Goal: Transaction & Acquisition: Purchase product/service

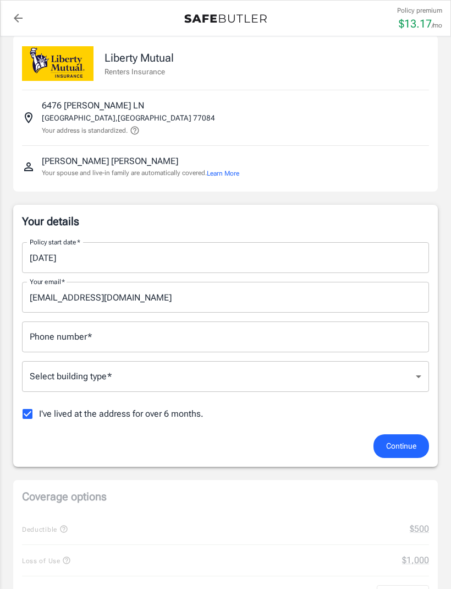
scroll to position [23, 0]
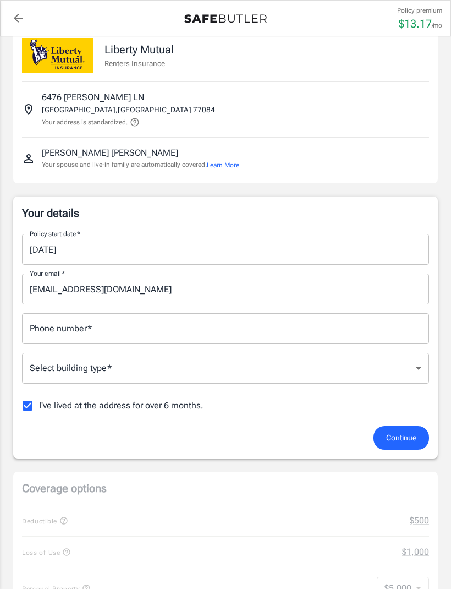
click at [47, 314] on input "Phone number   *" at bounding box center [225, 328] width 407 height 31
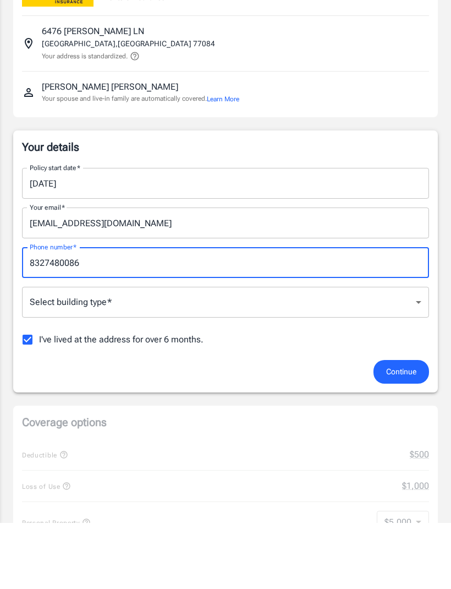
type input "8327480086"
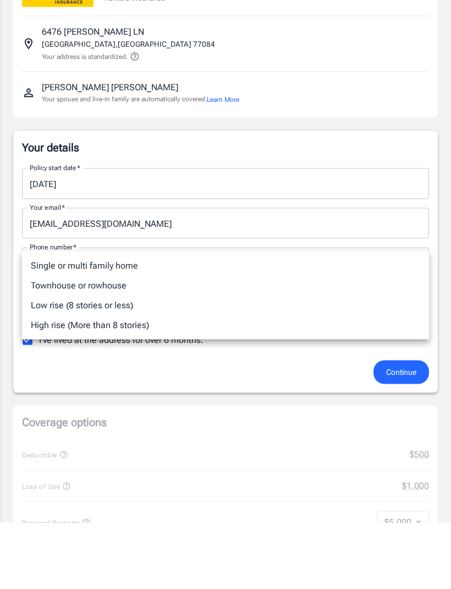
scroll to position [89, 0]
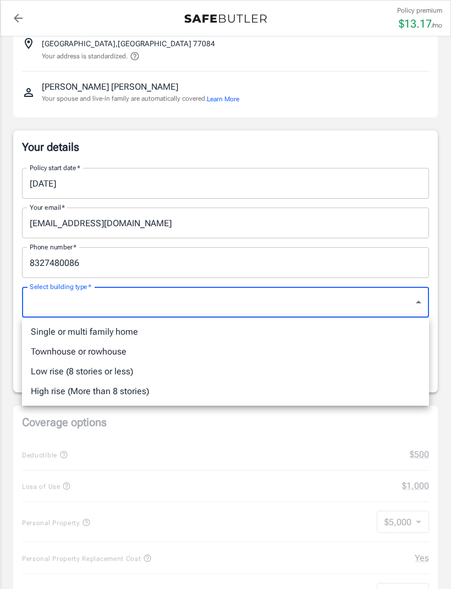
click at [43, 352] on li "Townhouse or rowhouse" at bounding box center [225, 352] width 407 height 20
type input "townhouse"
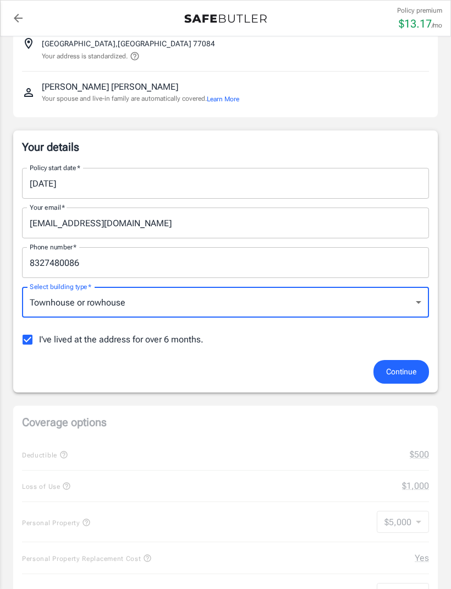
click at [29, 337] on input "I've lived at the address for over 6 months." at bounding box center [27, 339] width 23 height 23
checkbox input "false"
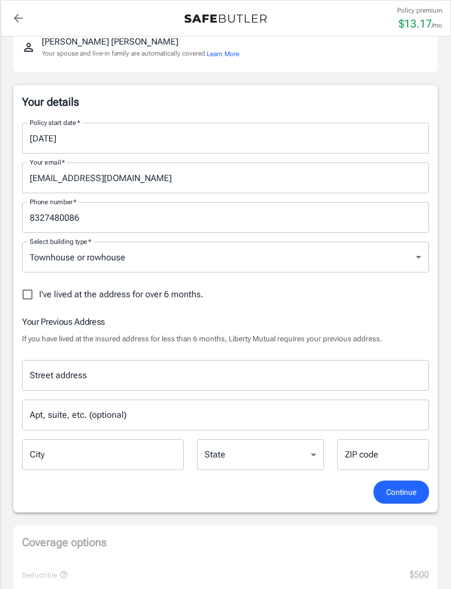
scroll to position [132, 0]
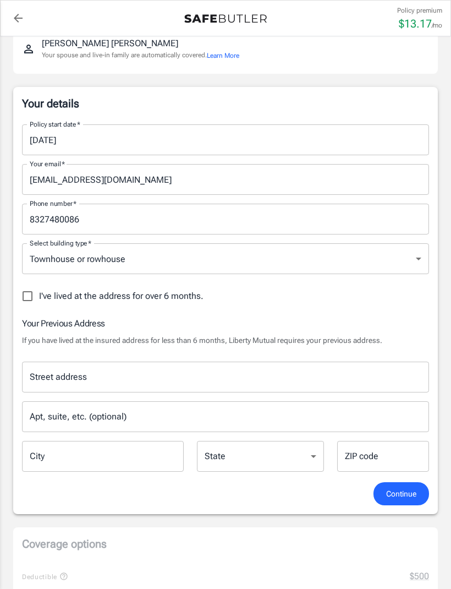
click at [40, 369] on input "Street address" at bounding box center [225, 376] width 397 height 21
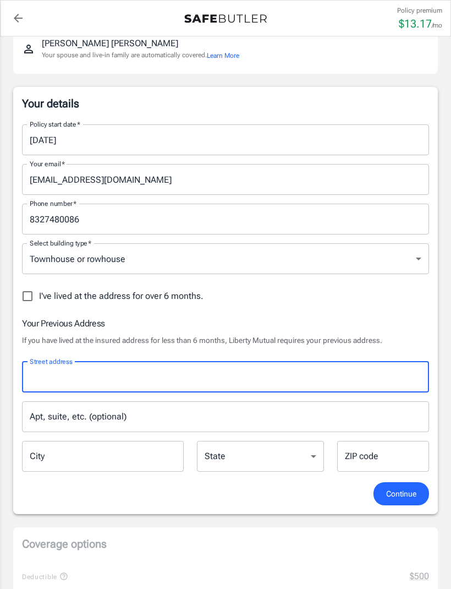
scroll to position [132, 0]
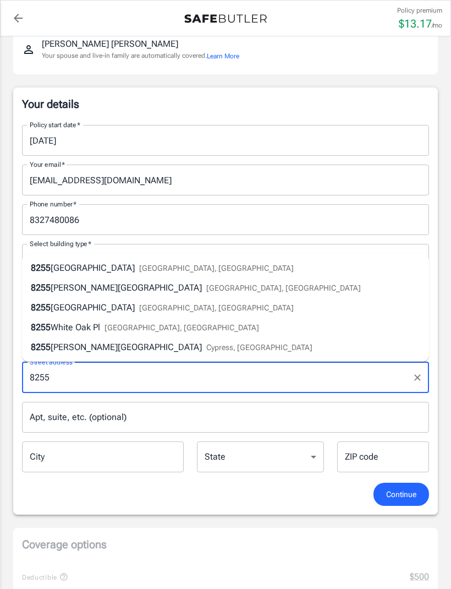
click at [65, 270] on span "Sunbury Lane" at bounding box center [93, 267] width 84 height 10
type input "8255 Sunbury Lane"
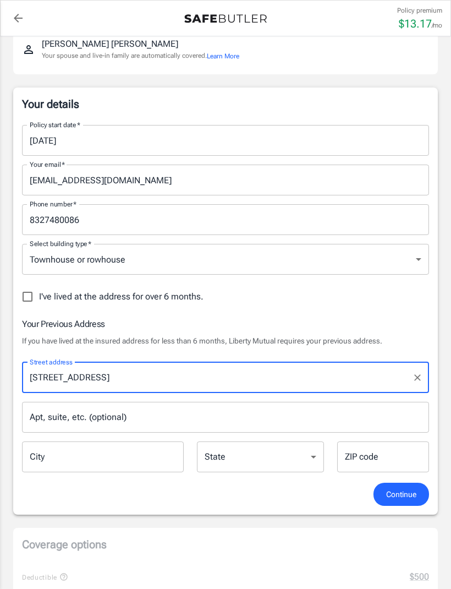
type input "Houston"
select select "TX"
type input "77095"
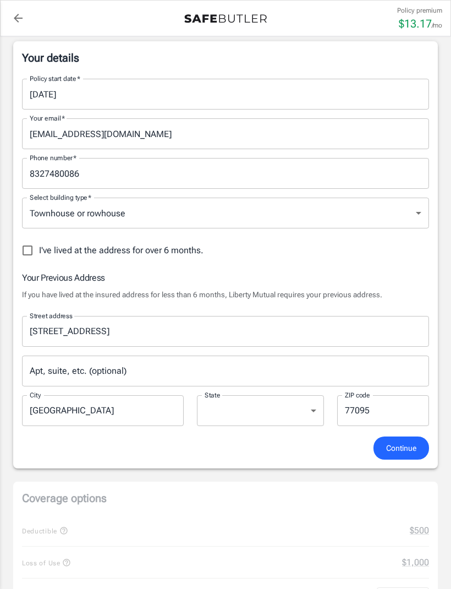
scroll to position [172, 0]
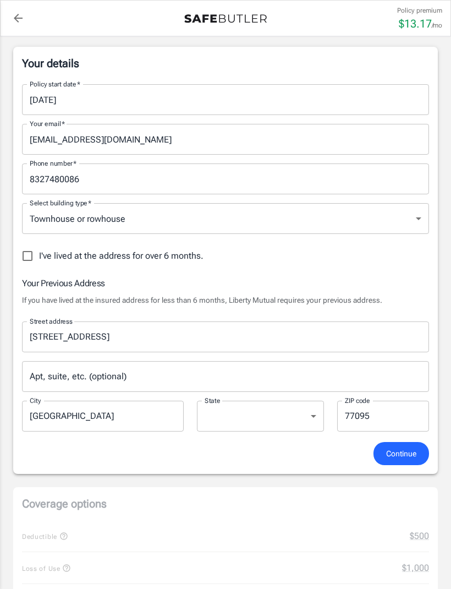
click at [397, 454] on span "Continue" at bounding box center [401, 454] width 30 height 14
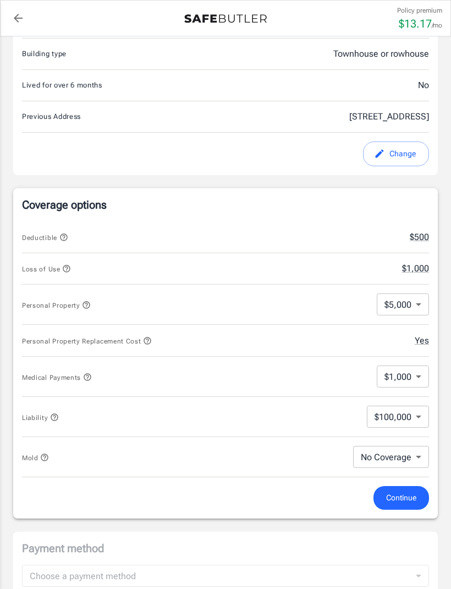
scroll to position [348, 0]
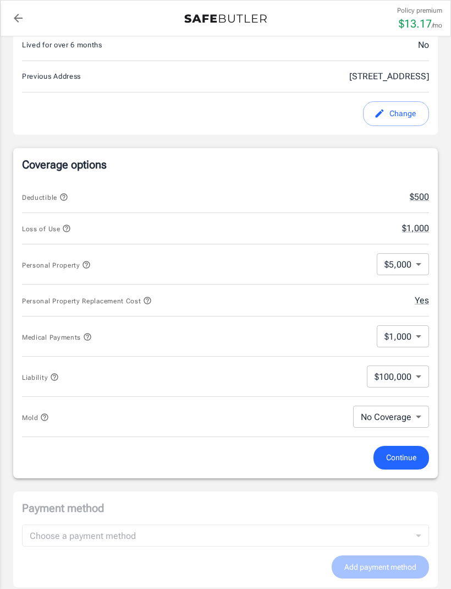
click at [409, 418] on body "Policy premium $ 13.17 /mo Liberty Mutual Renters Insurance 6476 ALISA LN HOUST…" at bounding box center [225, 383] width 451 height 1463
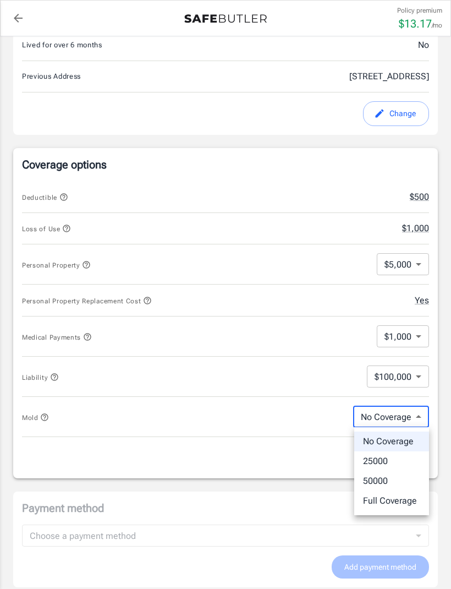
click at [326, 453] on div at bounding box center [225, 294] width 451 height 589
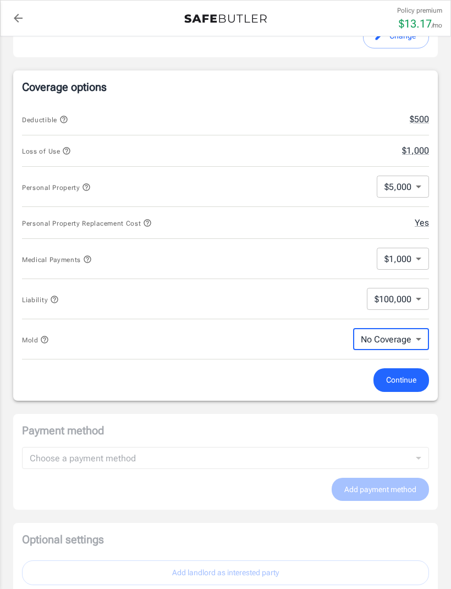
scroll to position [425, 0]
click at [394, 372] on button "Continue" at bounding box center [402, 380] width 56 height 24
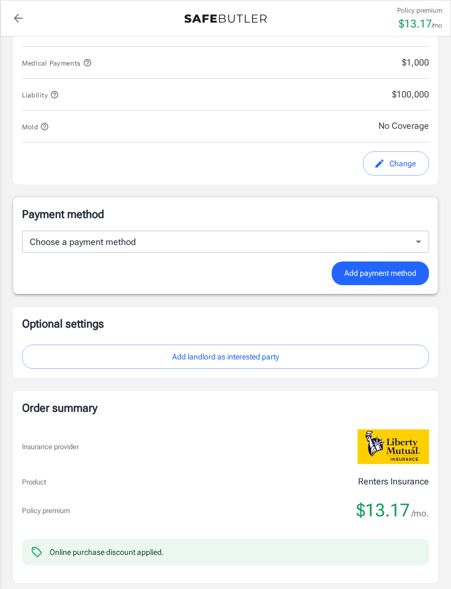
scroll to position [605, 0]
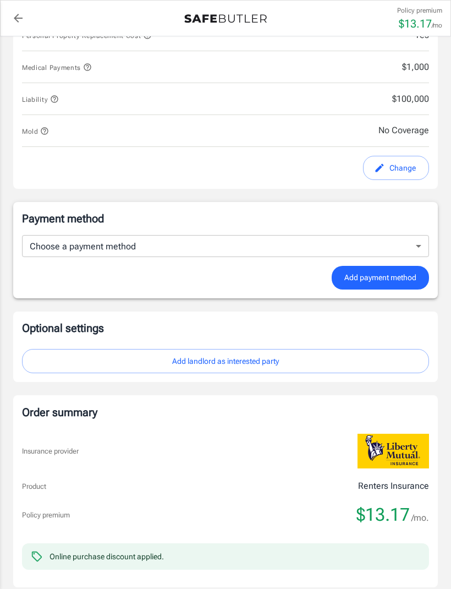
click at [425, 248] on body "Policy premium $ 13.17 /mo Liberty Mutual Renters Insurance 6476 ALISA LN HOUST…" at bounding box center [225, 110] width 451 height 1431
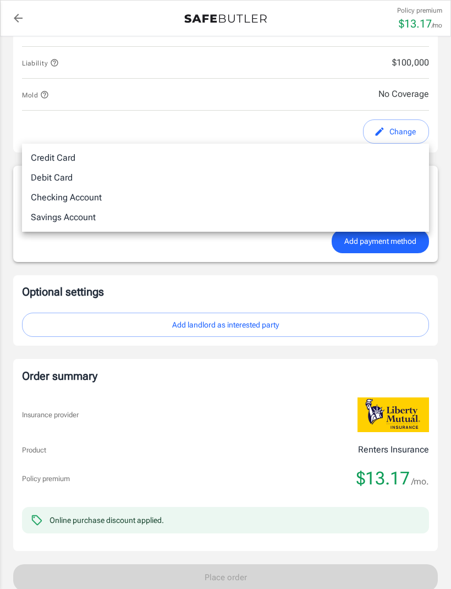
scroll to position [640, 0]
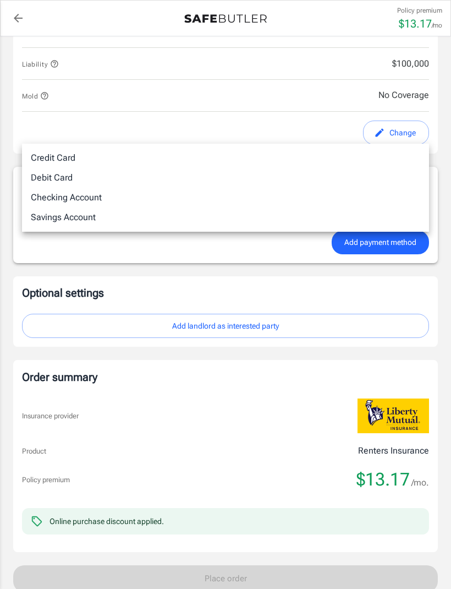
click at [304, 498] on div at bounding box center [225, 294] width 451 height 589
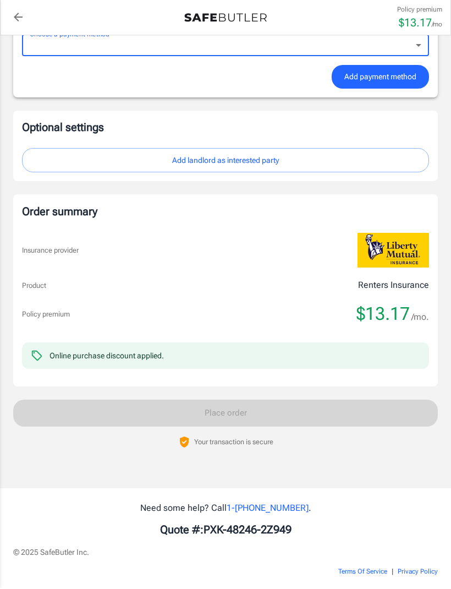
scroll to position [804, 0]
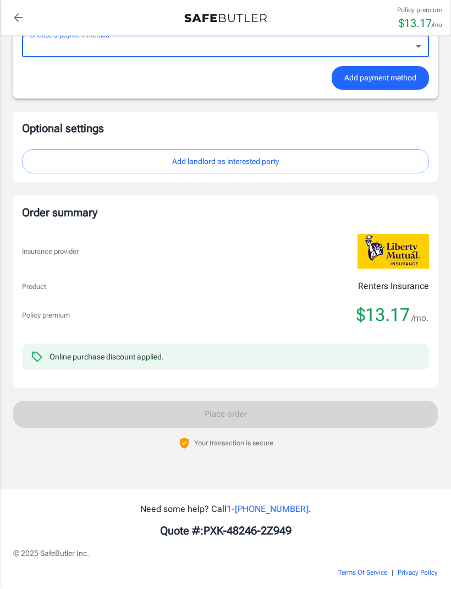
click at [254, 507] on link "1- 800-216-1417" at bounding box center [268, 509] width 82 height 10
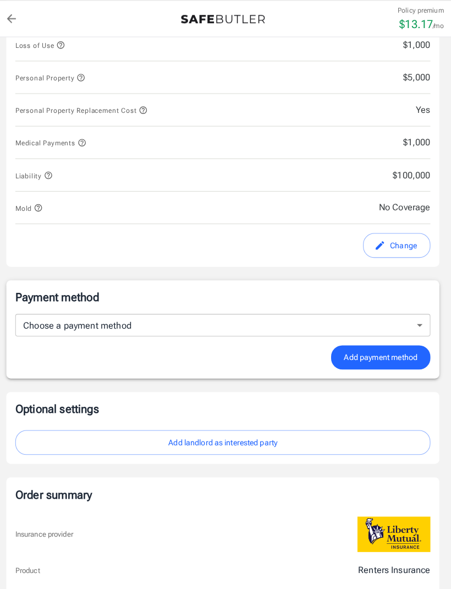
scroll to position [532, 0]
click at [413, 311] on body "Policy premium $ 13.17 /mo Liberty Mutual Renters Insurance 6476 ALISA LN HOUST…" at bounding box center [225, 183] width 451 height 1431
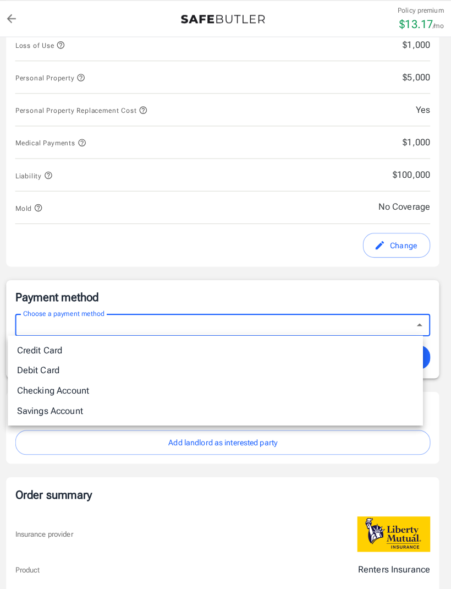
click at [78, 381] on li "Checking Account" at bounding box center [218, 383] width 407 height 20
type input "checking"
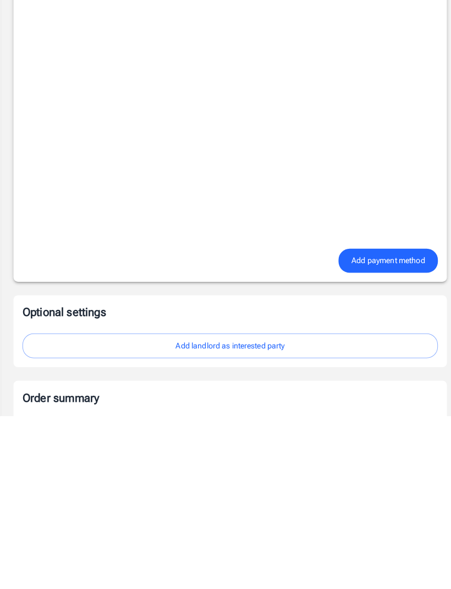
scroll to position [765, 0]
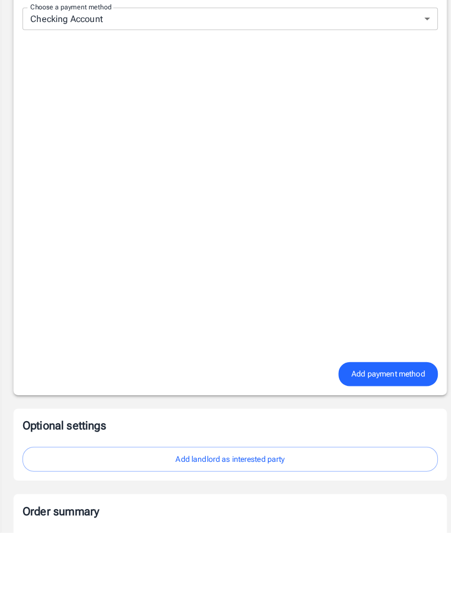
click at [371, 426] on span "Add payment method" at bounding box center [380, 433] width 72 height 14
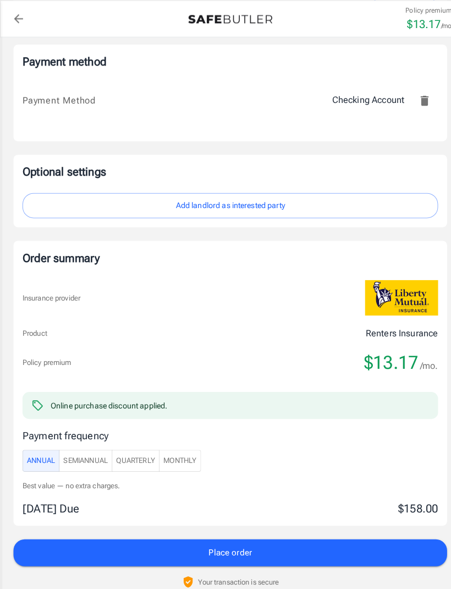
scroll to position [762, 0]
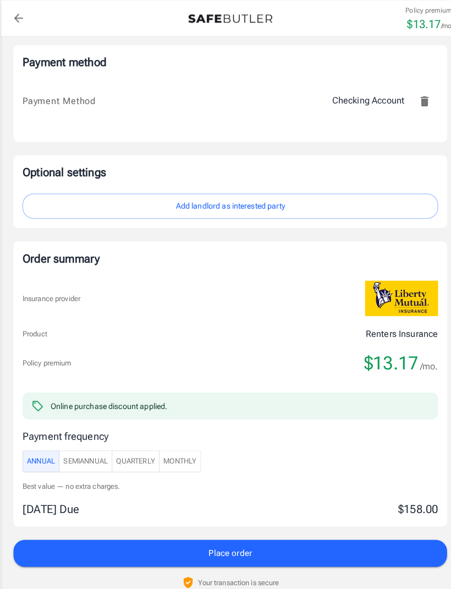
click at [181, 446] on span "Monthly" at bounding box center [176, 452] width 32 height 13
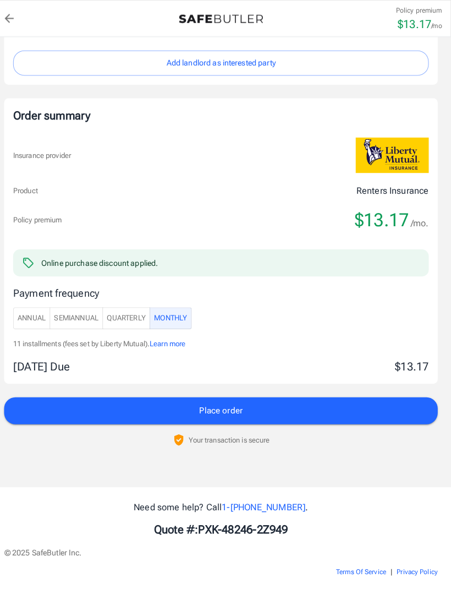
scroll to position [902, 0]
click at [276, 406] on button "Place order" at bounding box center [225, 402] width 425 height 26
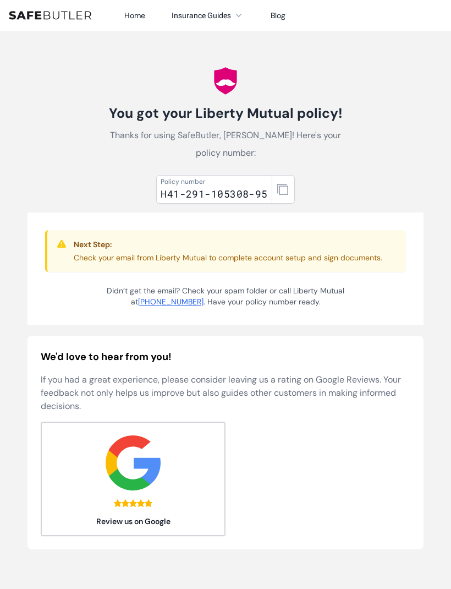
click at [288, 190] on button "button" at bounding box center [283, 189] width 23 height 29
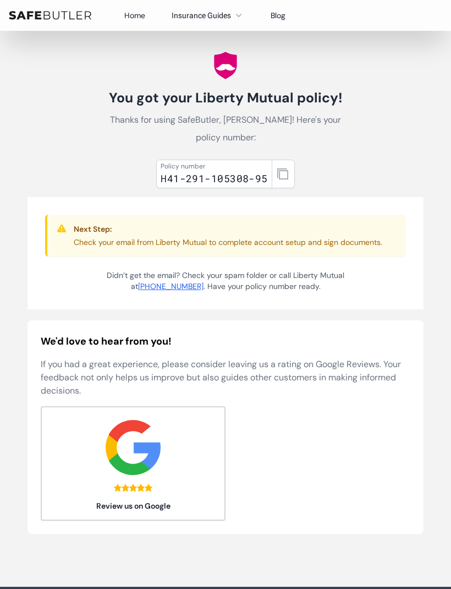
scroll to position [17, 0]
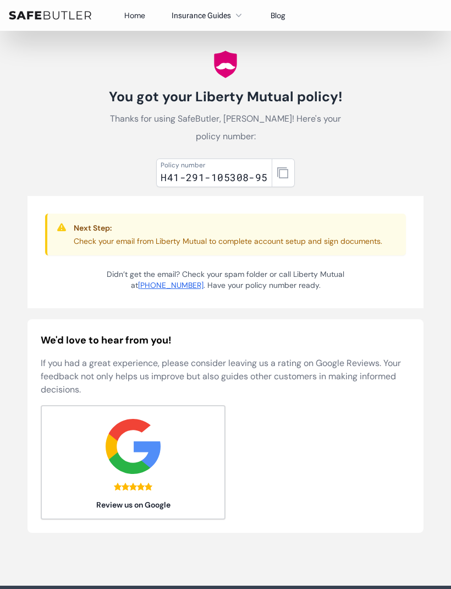
click at [265, 175] on div "H41-291-105308-95" at bounding box center [214, 176] width 107 height 15
click at [259, 177] on div "H41-291-105308-95" at bounding box center [214, 176] width 107 height 15
click at [261, 179] on div "H41-291-105308-95" at bounding box center [214, 176] width 107 height 15
copy div "H41-291-105308-95"
